Goal: Task Accomplishment & Management: Manage account settings

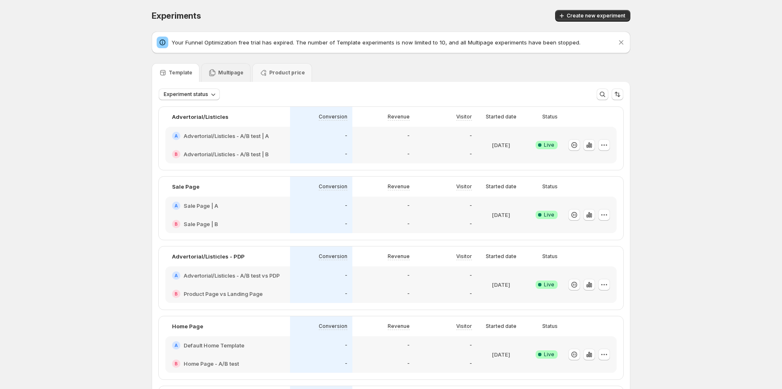
click at [235, 73] on p "Multipage" at bounding box center [230, 72] width 25 height 7
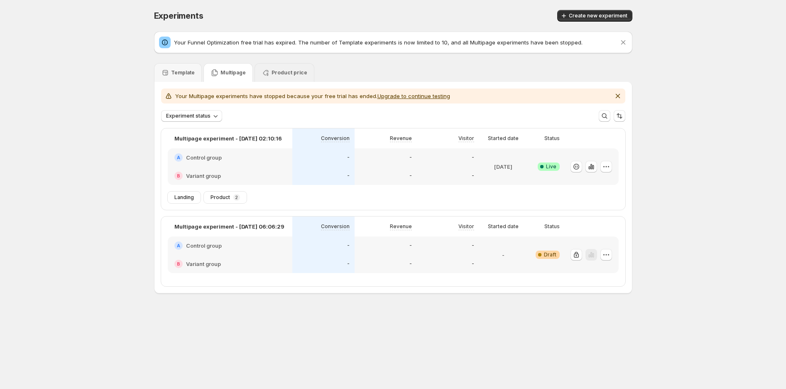
click at [269, 69] on div "Product price" at bounding box center [285, 73] width 46 height 8
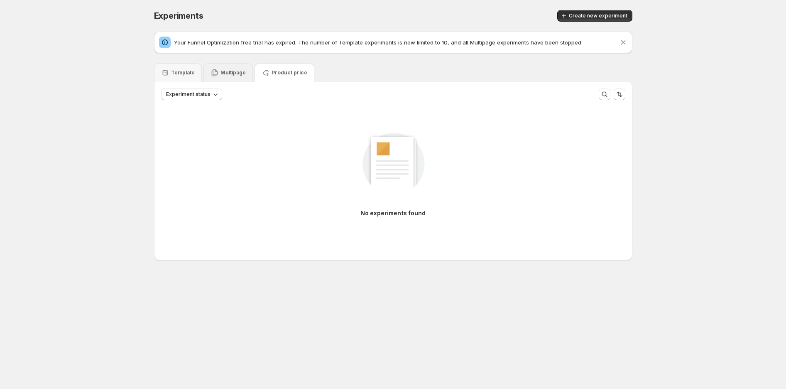
click at [234, 75] on p "Multipage" at bounding box center [233, 72] width 25 height 7
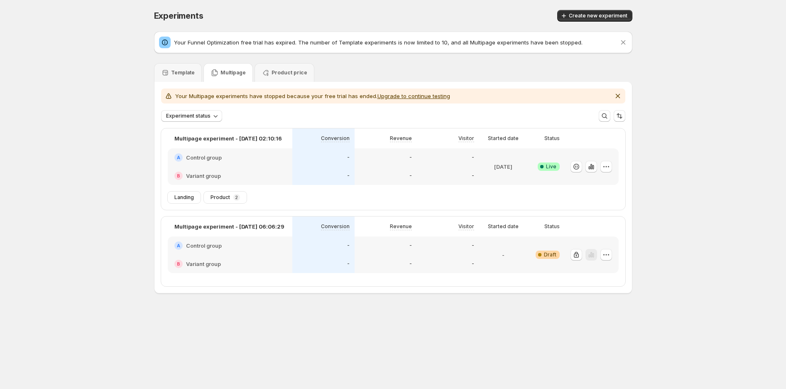
click at [312, 167] on div "-" at bounding box center [323, 176] width 62 height 18
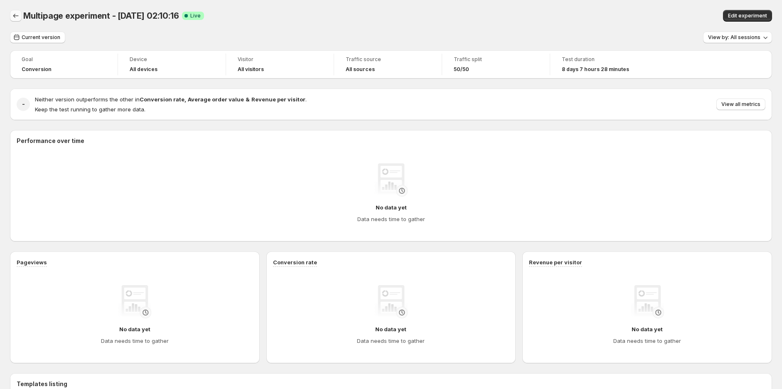
click at [13, 17] on icon "Back" at bounding box center [16, 16] width 8 height 8
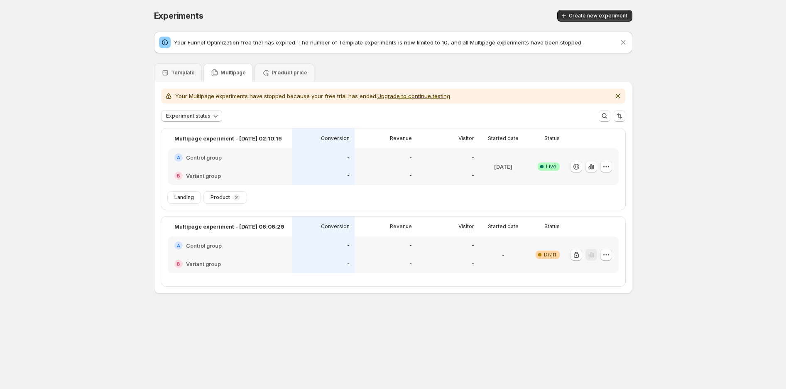
click at [189, 73] on p "Template" at bounding box center [183, 72] width 24 height 7
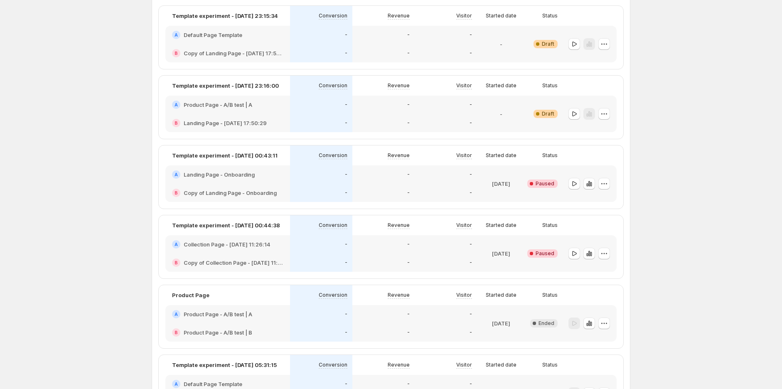
scroll to position [600, 0]
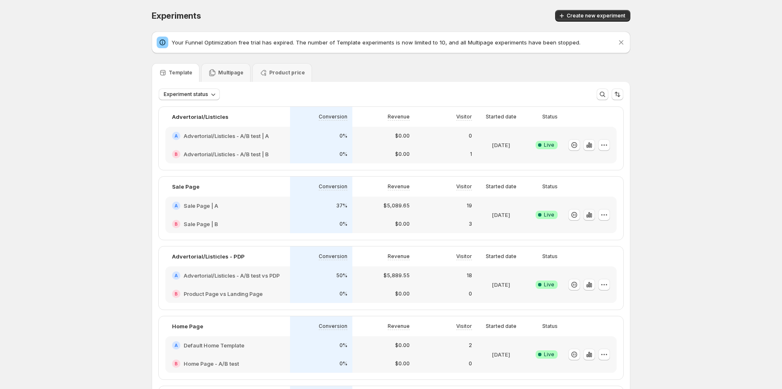
click at [593, 215] on icon "button" at bounding box center [589, 215] width 8 height 8
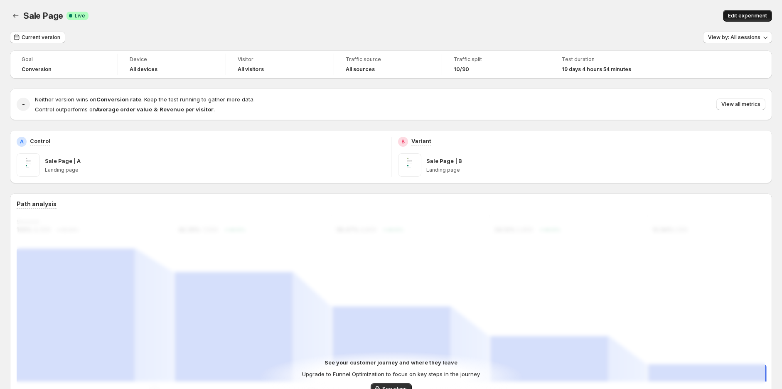
click at [748, 15] on span "Edit experiment" at bounding box center [747, 15] width 39 height 7
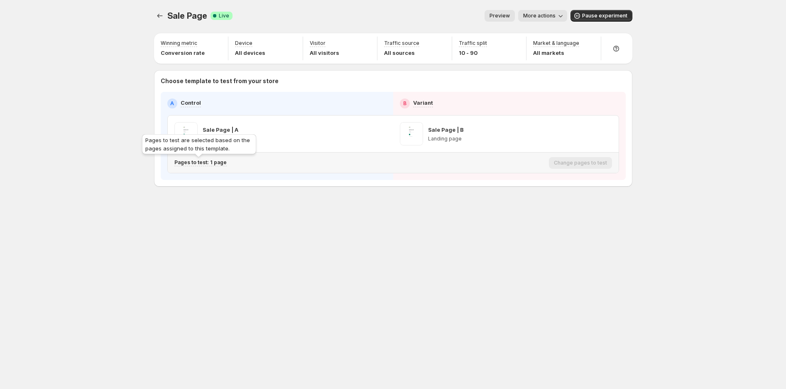
click at [217, 162] on p "Pages to test: 1 page" at bounding box center [200, 162] width 52 height 7
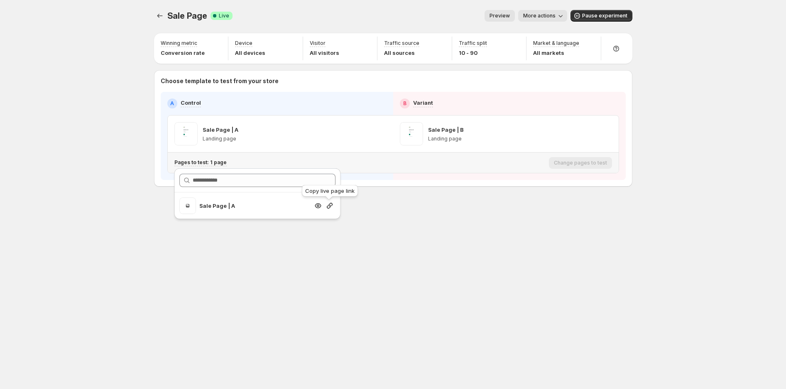
click at [331, 208] on icon "button" at bounding box center [330, 205] width 8 height 8
click at [161, 11] on button "Experiments" at bounding box center [160, 16] width 12 height 12
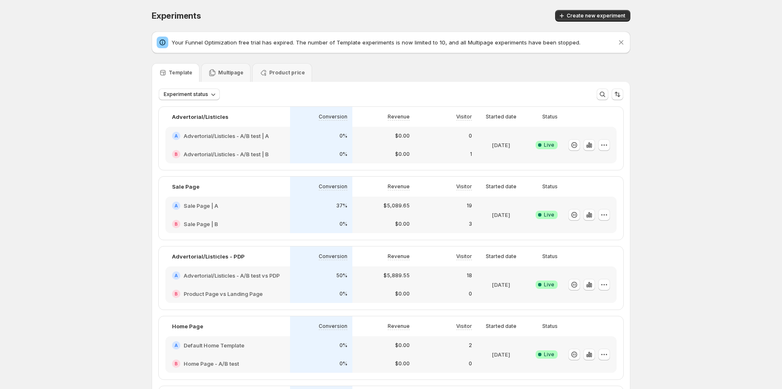
click at [201, 209] on h2 "Sale Page | A" at bounding box center [201, 205] width 34 height 8
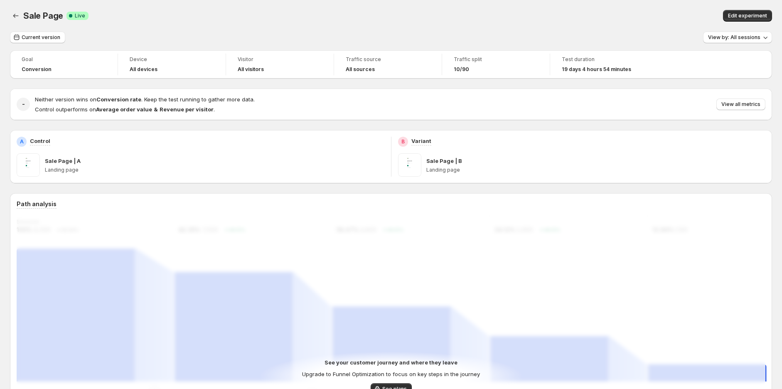
click at [437, 163] on p "Sale Page | B" at bounding box center [444, 161] width 36 height 8
click at [745, 10] on button "Edit experiment" at bounding box center [747, 16] width 49 height 12
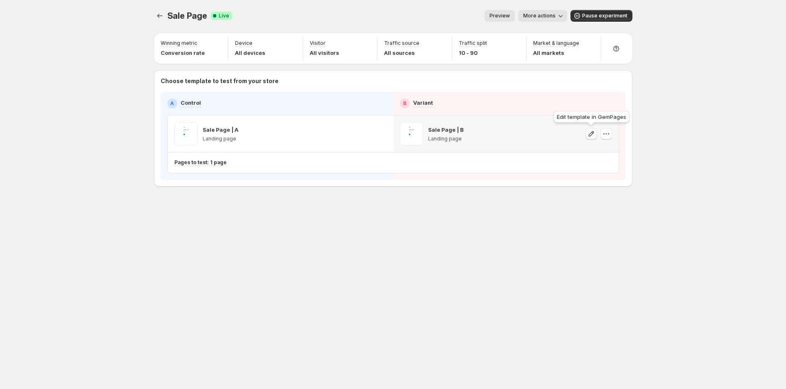
click at [592, 134] on icon "button" at bounding box center [591, 134] width 8 height 8
click at [366, 131] on icon "button" at bounding box center [366, 134] width 8 height 8
click at [162, 16] on icon "Experiments" at bounding box center [160, 16] width 8 height 8
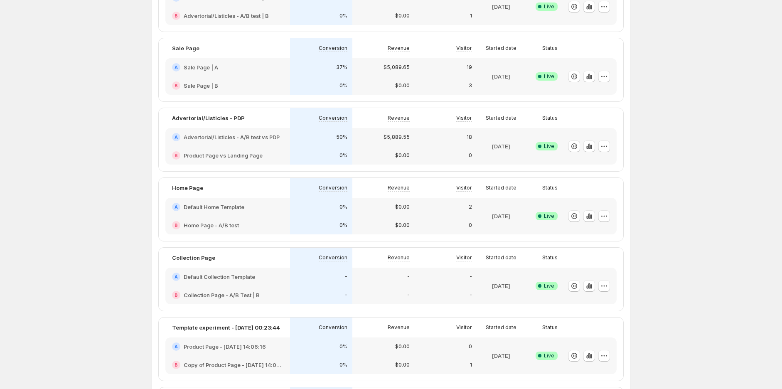
scroll to position [92, 0]
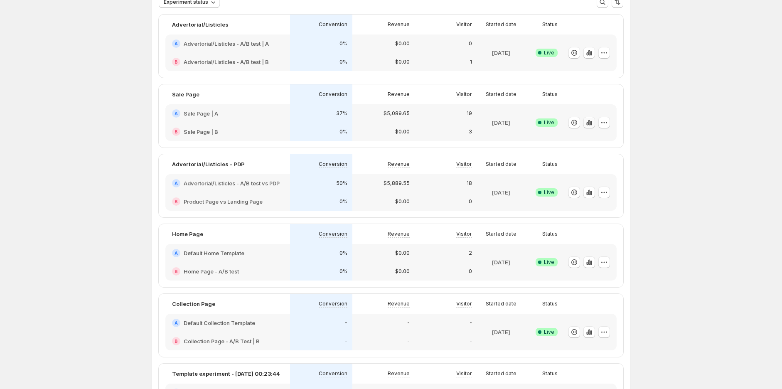
click at [593, 122] on icon "button" at bounding box center [589, 122] width 8 height 8
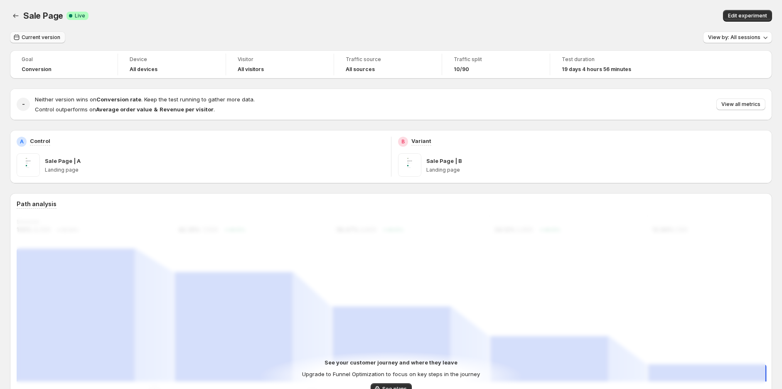
click at [34, 42] on button "Current version" at bounding box center [37, 38] width 55 height 12
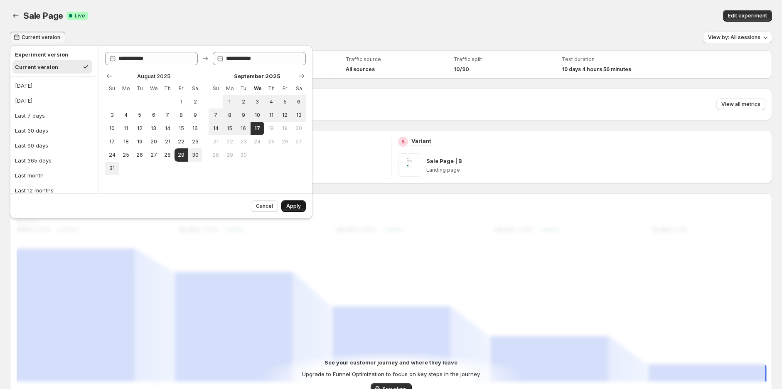
click at [295, 209] on span "Apply" at bounding box center [293, 206] width 15 height 7
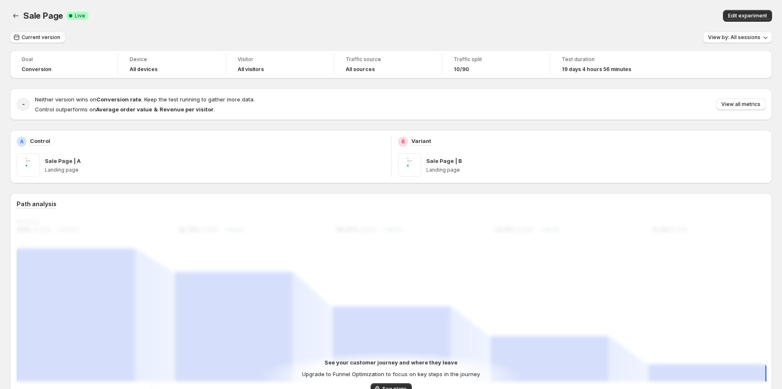
click at [584, 40] on div "Current version View by: All sessions" at bounding box center [391, 38] width 762 height 12
click at [758, 17] on span "Edit experiment" at bounding box center [747, 15] width 39 height 7
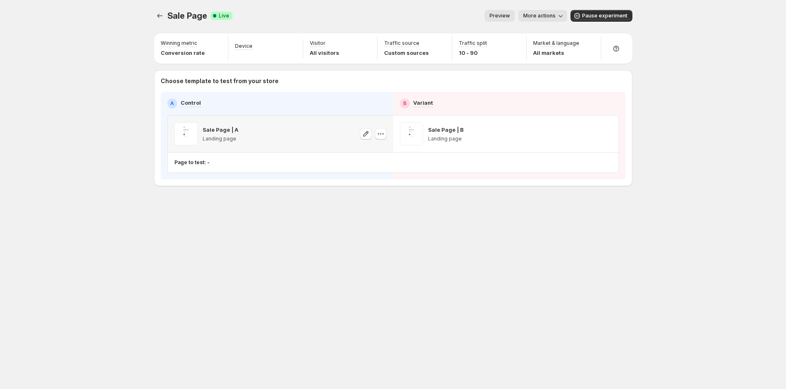
click at [197, 164] on p "Page to test: -" at bounding box center [191, 162] width 35 height 7
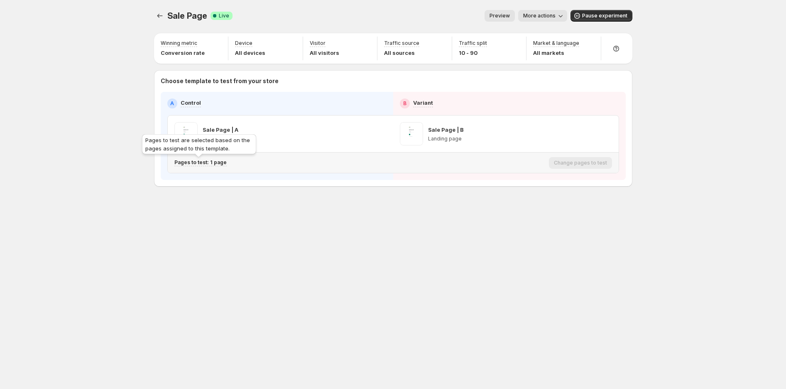
click at [184, 158] on div "Pages to test are selected based on the pages assigned to this template." at bounding box center [199, 145] width 118 height 27
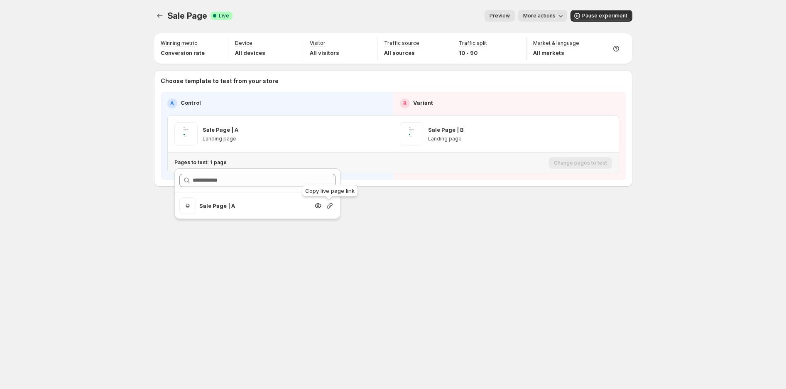
click at [331, 207] on icon "button" at bounding box center [330, 205] width 8 height 8
drag, startPoint x: 510, startPoint y: 243, endPoint x: 429, endPoint y: 213, distance: 86.2
click at [509, 242] on div "Sale Page. This page is ready Sale Page Success Complete Live Preview More acti…" at bounding box center [393, 194] width 498 height 389
click at [159, 16] on icon "Experiments" at bounding box center [160, 16] width 8 height 8
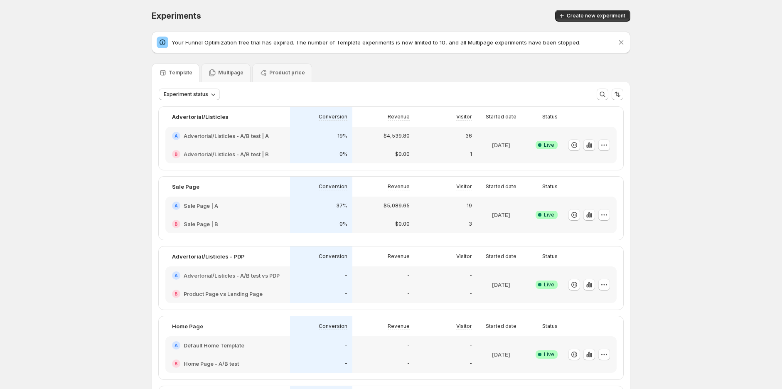
scroll to position [2, 0]
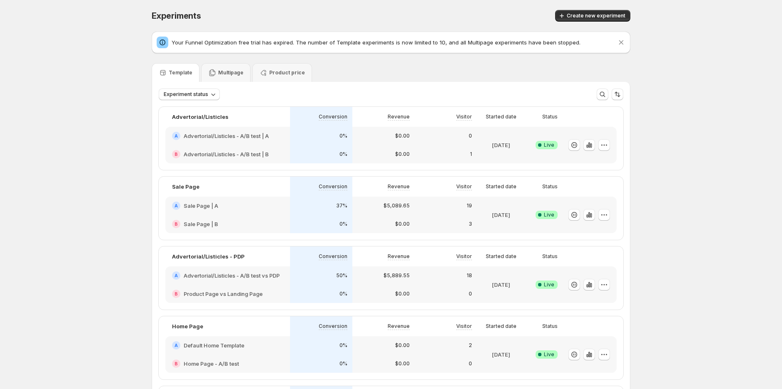
drag, startPoint x: 414, startPoint y: 221, endPoint x: 410, endPoint y: 221, distance: 4.2
click at [410, 221] on p "$0.00" at bounding box center [402, 224] width 15 height 7
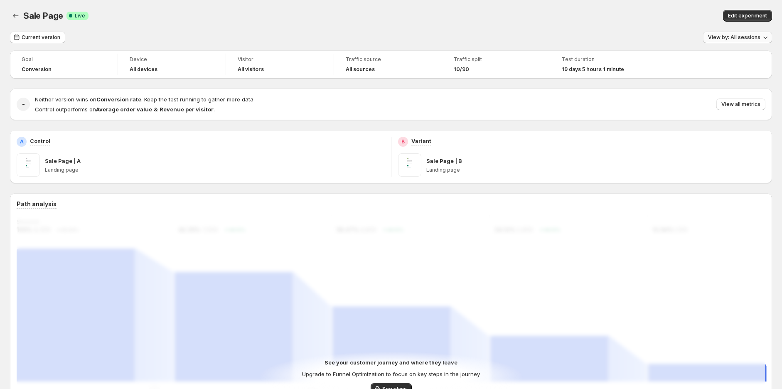
click at [756, 37] on span "View by: All sessions" at bounding box center [734, 37] width 52 height 7
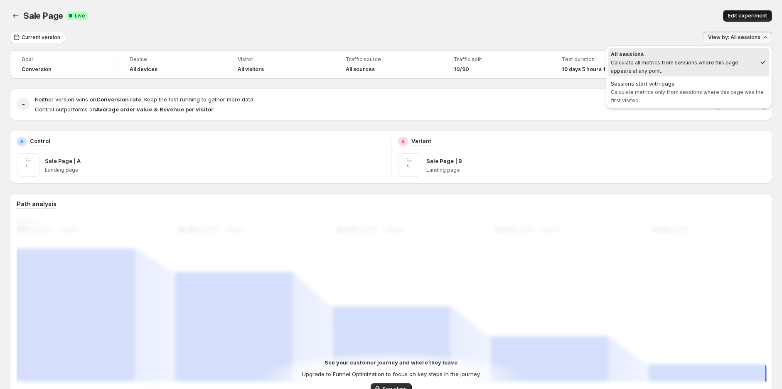
click at [753, 14] on span "Edit experiment" at bounding box center [747, 15] width 39 height 7
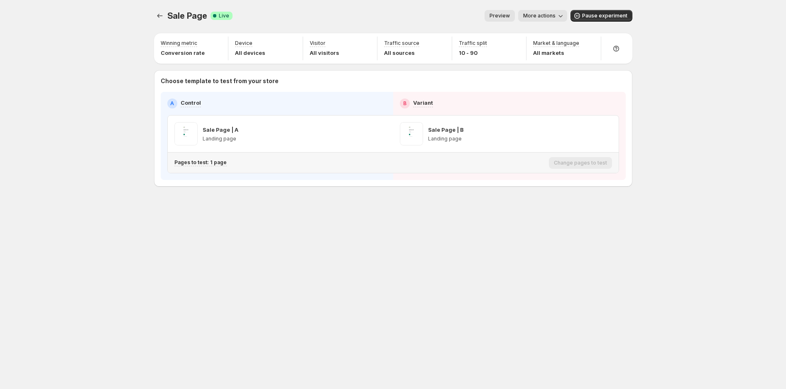
click at [200, 165] on p "Pages to test: 1 page" at bounding box center [200, 162] width 52 height 7
click at [331, 208] on icon "button" at bounding box center [330, 205] width 8 height 8
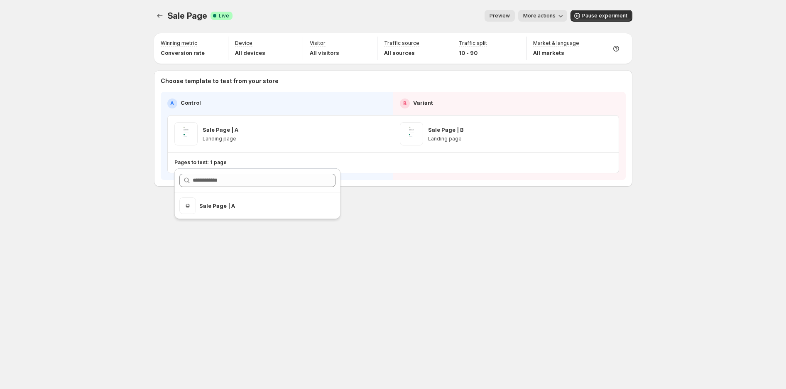
click at [666, 205] on div "Sale Page. This page is ready Sale Page Success Complete Live Preview More acti…" at bounding box center [393, 194] width 786 height 389
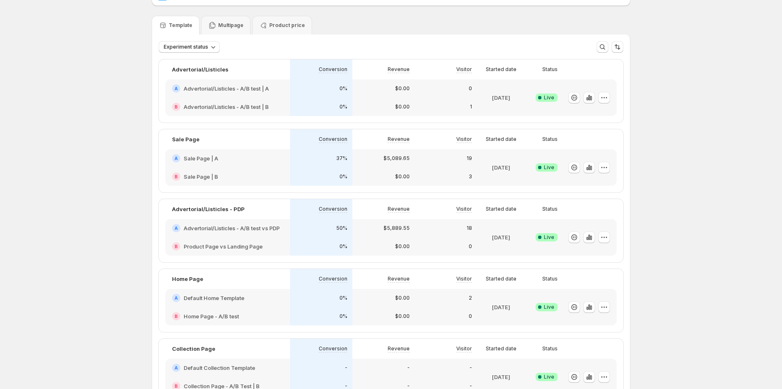
scroll to position [92, 0]
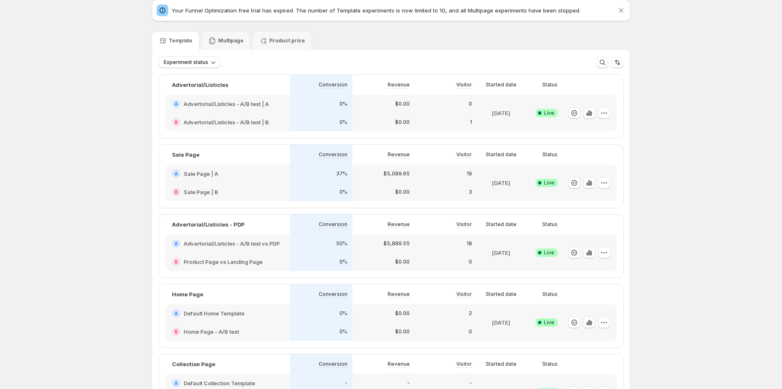
scroll to position [46, 0]
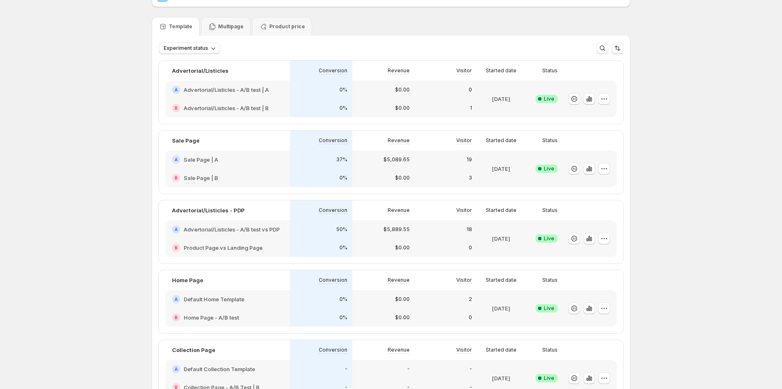
click at [436, 174] on div "3" at bounding box center [445, 178] width 52 height 8
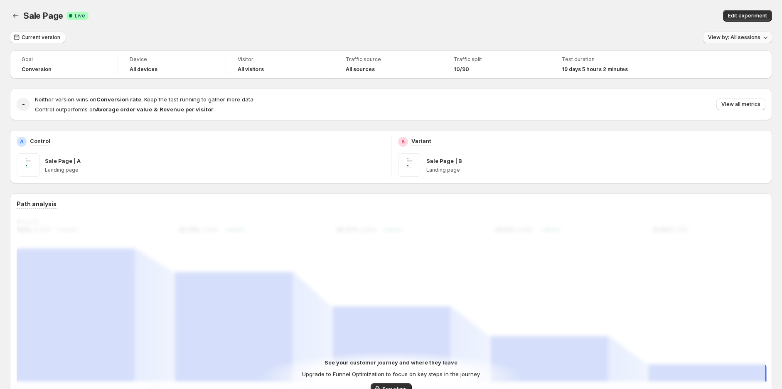
click at [755, 37] on span "View by: All sessions" at bounding box center [734, 37] width 52 height 7
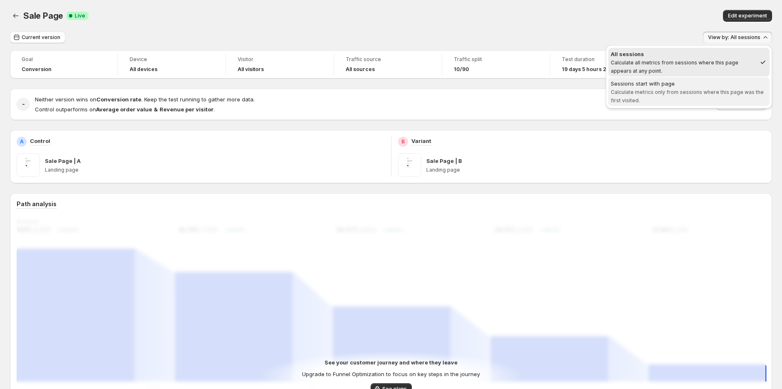
click at [695, 97] on span "Sessions start with page Calculate metrics only from sessions where this page w…" at bounding box center [689, 91] width 156 height 25
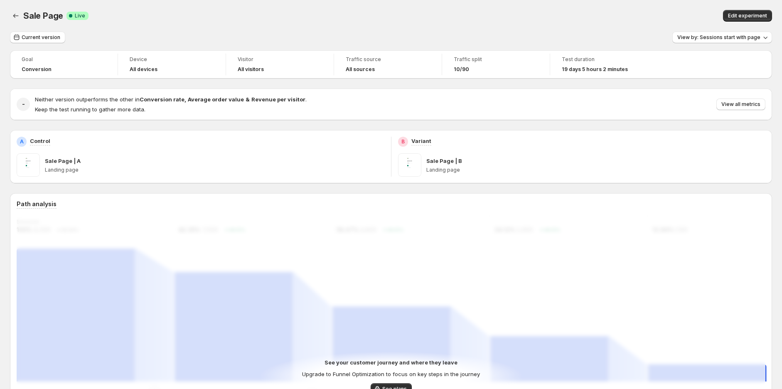
click at [617, 29] on div "Sale Page. This page is ready Sale Page Success Complete Live Edit experiment" at bounding box center [391, 16] width 762 height 32
click at [698, 31] on div "Sale Page. This page is ready Sale Page Success Complete Live Edit experiment" at bounding box center [391, 16] width 762 height 32
click at [596, 34] on div "Current version View by: Sessions start with page" at bounding box center [391, 38] width 762 height 12
click at [725, 37] on span "View by: Sessions start with page" at bounding box center [718, 37] width 83 height 7
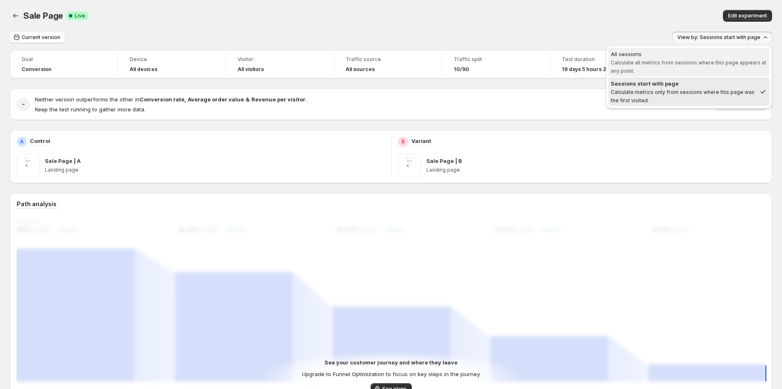
click at [683, 67] on span "All sessions Calculate all metrics from sessions where this page appears at any…" at bounding box center [689, 62] width 156 height 25
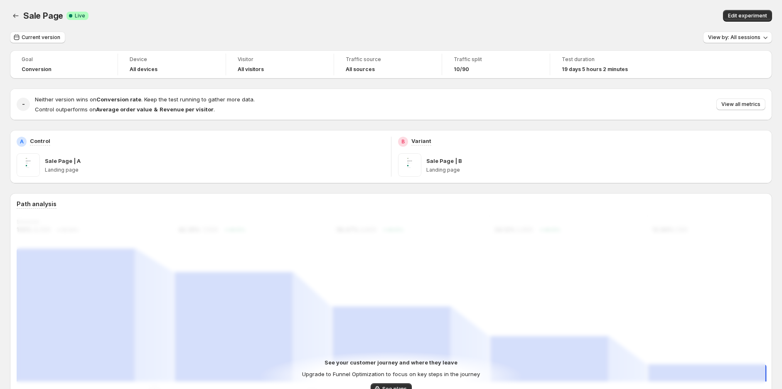
click at [542, 32] on div "Current version View by: All sessions" at bounding box center [391, 38] width 762 height 12
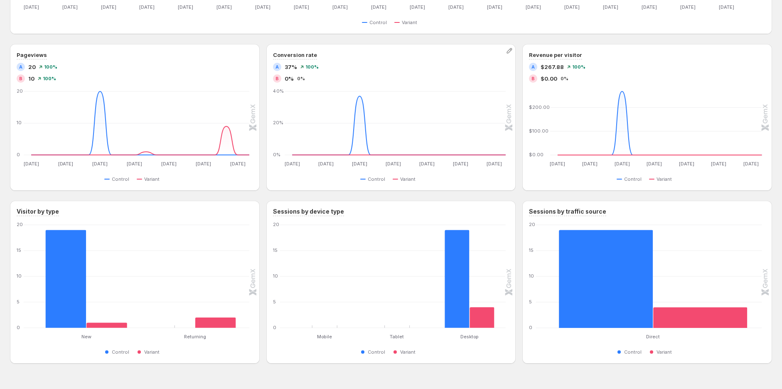
scroll to position [571, 0]
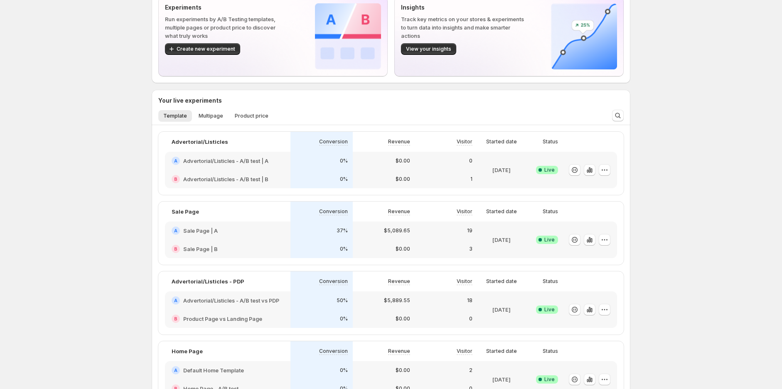
scroll to position [184, 0]
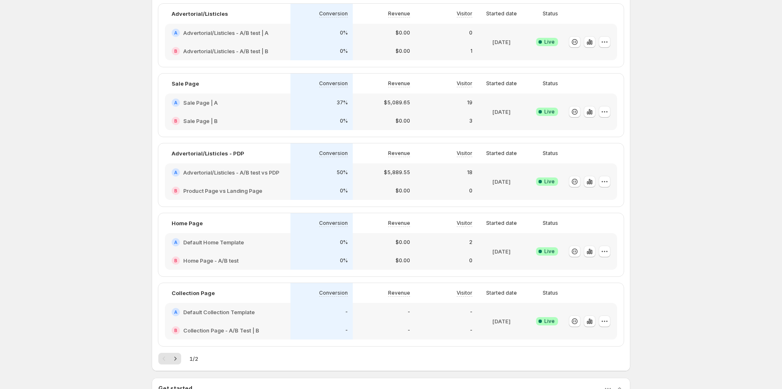
click at [544, 110] on icon at bounding box center [540, 112] width 8 height 8
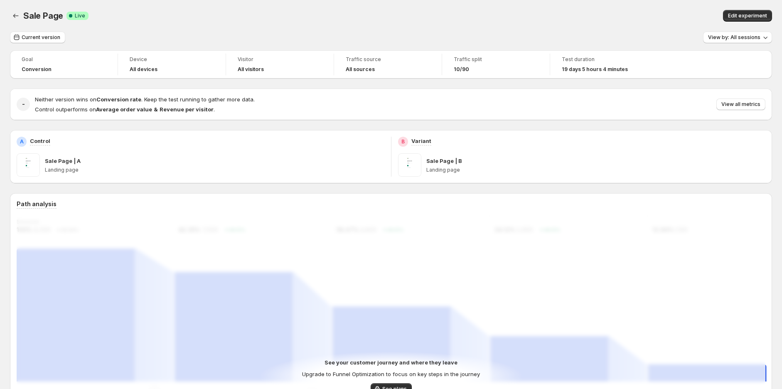
click at [459, 71] on span "10/90" at bounding box center [461, 69] width 15 height 7
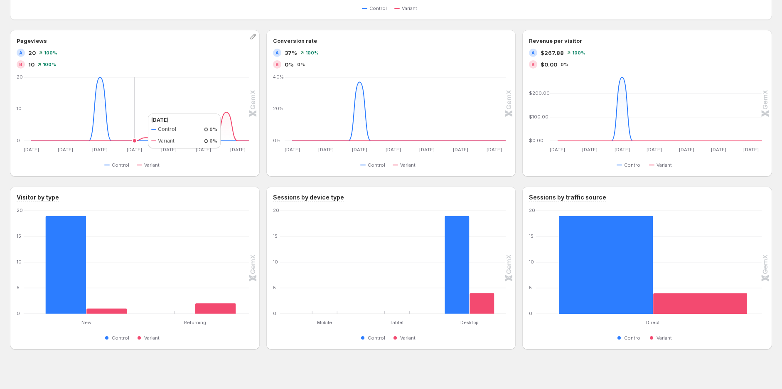
scroll to position [571, 0]
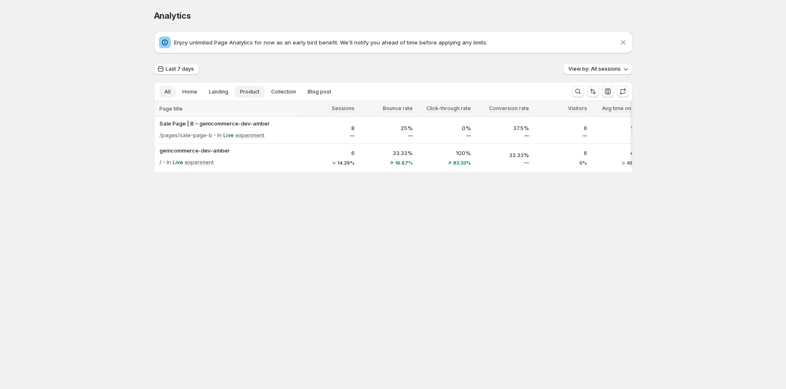
click at [256, 93] on span "Product" at bounding box center [250, 91] width 20 height 7
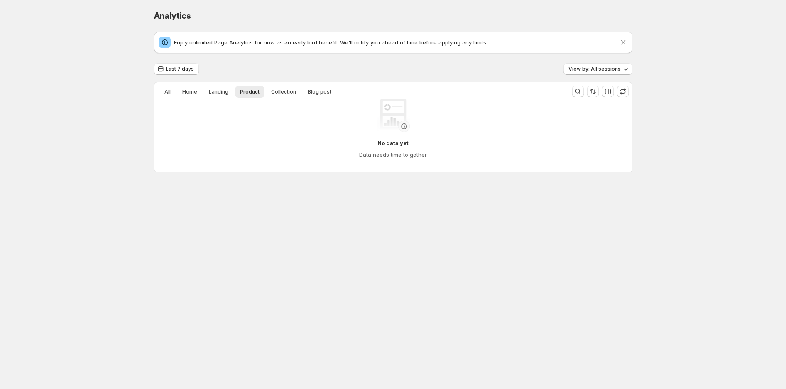
click at [160, 90] on div "No data yet Data needs time to gather" at bounding box center [393, 129] width 478 height 86
click at [165, 88] on div "No data yet Data needs time to gather" at bounding box center [393, 129] width 478 height 86
click at [171, 94] on div "No data yet Data needs time to gather" at bounding box center [393, 128] width 464 height 73
click at [169, 93] on div "No data yet Data needs time to gather" at bounding box center [393, 128] width 464 height 73
click at [223, 93] on div "No data yet Data needs time to gather" at bounding box center [393, 128] width 464 height 73
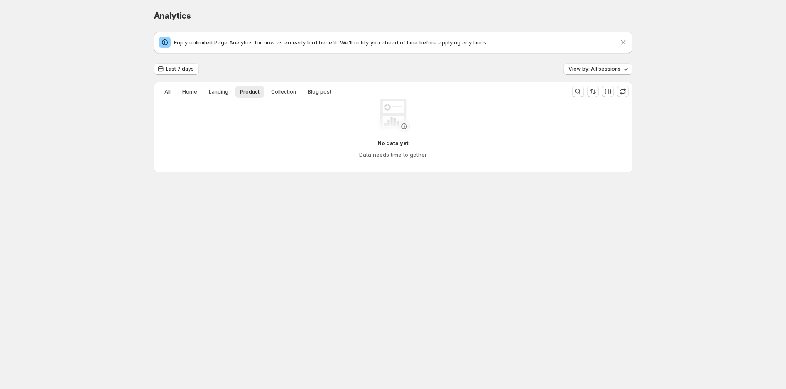
click at [301, 143] on div "No data yet Data needs time to gather" at bounding box center [393, 129] width 451 height 60
click at [164, 91] on div "No data yet Data needs time to gather" at bounding box center [393, 129] width 478 height 86
click at [192, 91] on div "No data yet Data needs time to gather" at bounding box center [393, 129] width 478 height 86
click at [225, 91] on div "No data yet Data needs time to gather" at bounding box center [393, 129] width 478 height 86
click at [219, 91] on div "No data yet Data needs time to gather" at bounding box center [393, 129] width 478 height 86
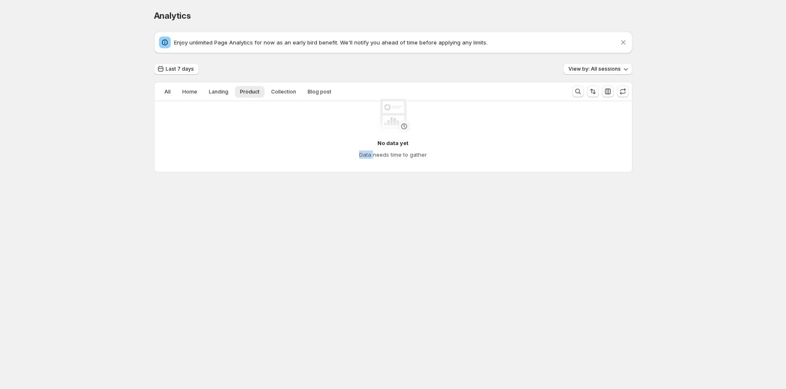
click at [219, 91] on div "No data yet Data needs time to gather" at bounding box center [393, 129] width 478 height 86
click at [265, 222] on body "Analytics. This page is ready Analytics Enjoy unlimited Page Analytics for now …" at bounding box center [393, 194] width 786 height 389
click at [590, 66] on span "View by: All sessions" at bounding box center [595, 69] width 52 height 7
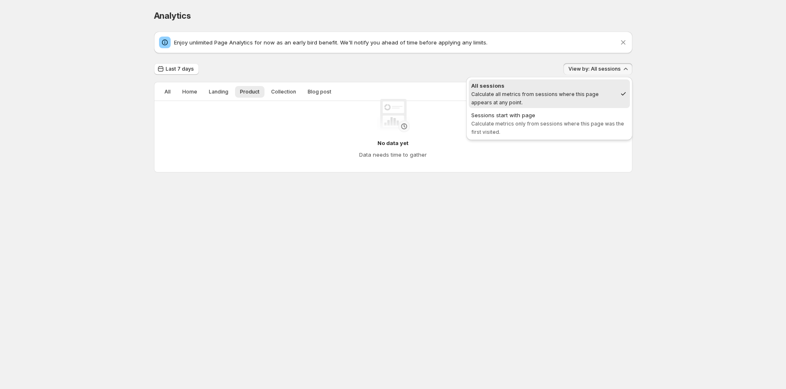
click at [706, 116] on div "Analytics. This page is ready Analytics Enjoy unlimited Page Analytics for now …" at bounding box center [393, 108] width 786 height 217
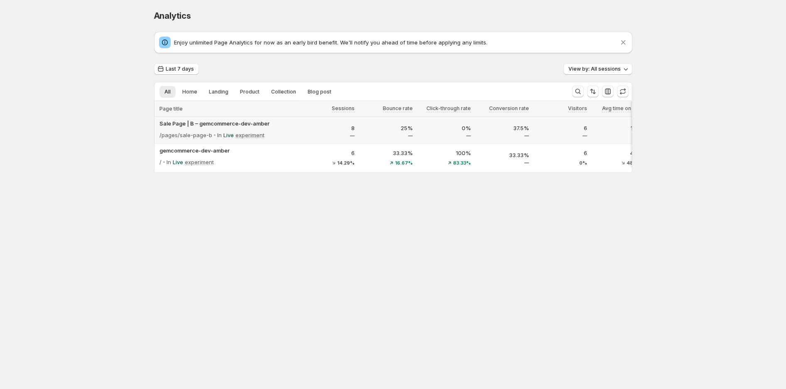
click at [312, 130] on p "8" at bounding box center [328, 128] width 53 height 8
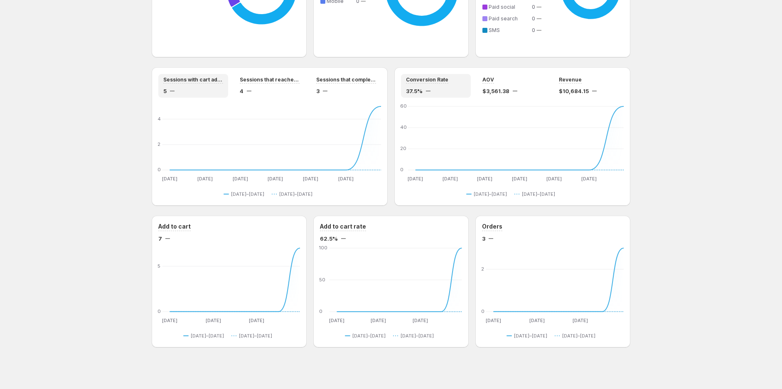
scroll to position [662, 0]
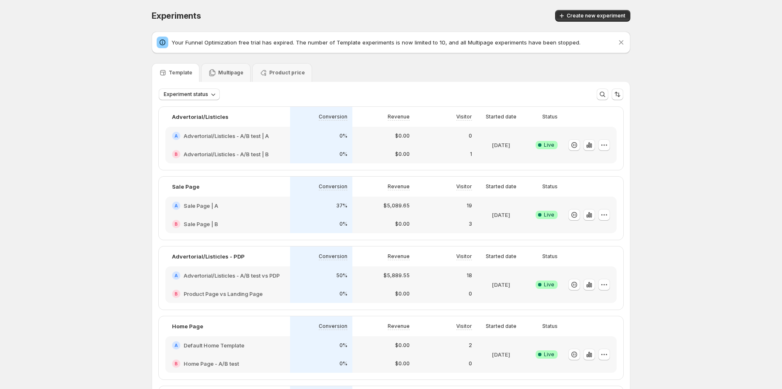
click at [241, 201] on div "A Sale Page | A" at bounding box center [227, 205] width 125 height 18
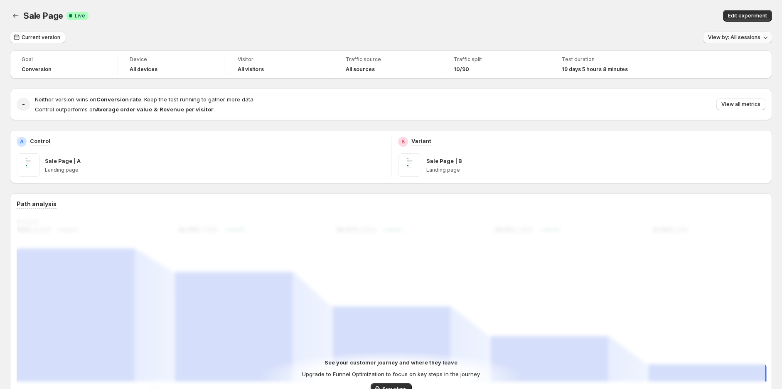
click at [754, 42] on button "View by: All sessions" at bounding box center [737, 38] width 69 height 12
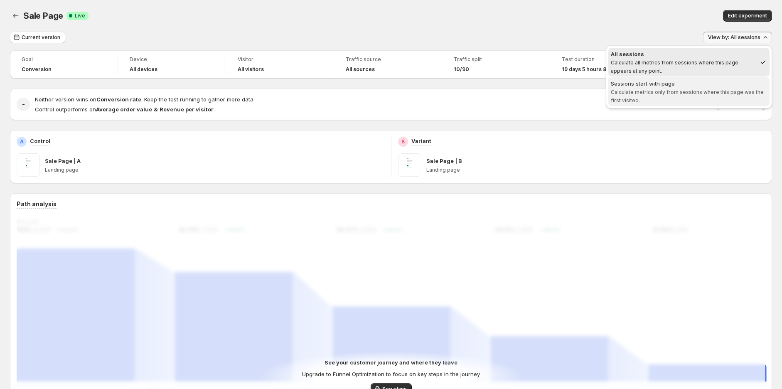
click at [725, 86] on div "Sessions start with page" at bounding box center [689, 83] width 156 height 8
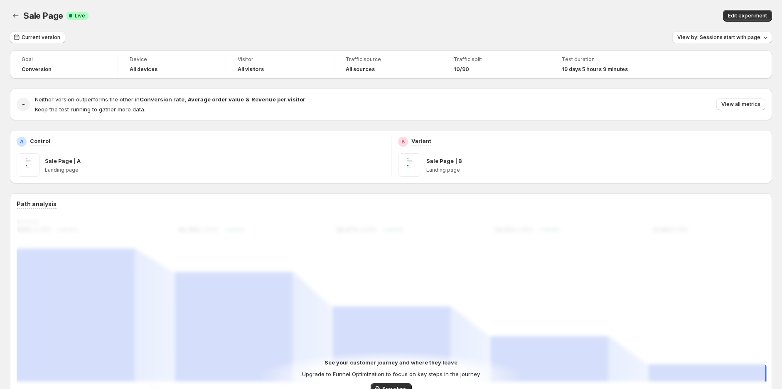
click at [640, 10] on div "Edit experiment" at bounding box center [589, 16] width 364 height 12
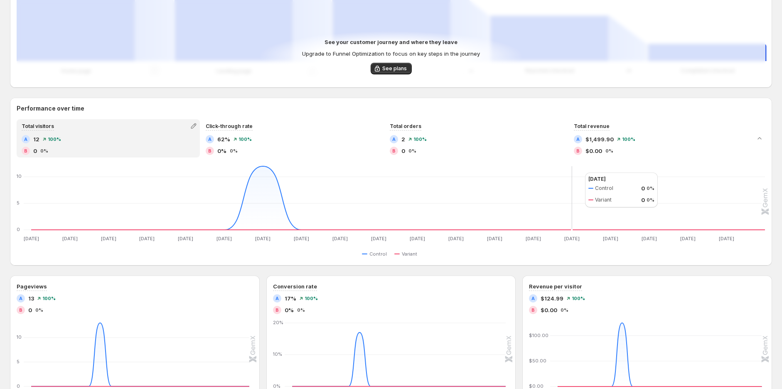
scroll to position [323, 0]
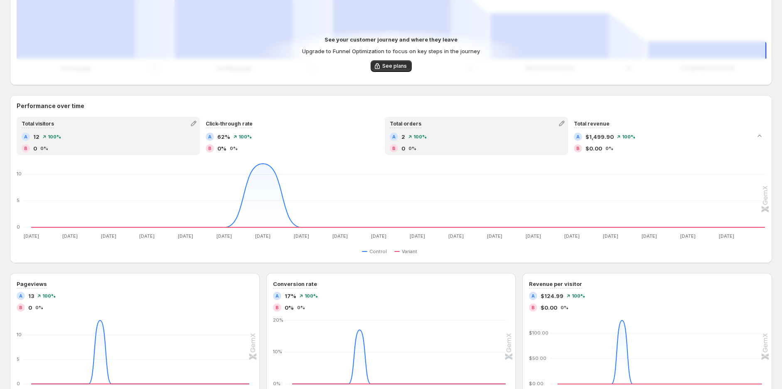
click at [398, 152] on div "B" at bounding box center [394, 148] width 8 height 8
